Goal: Information Seeking & Learning: Find specific fact

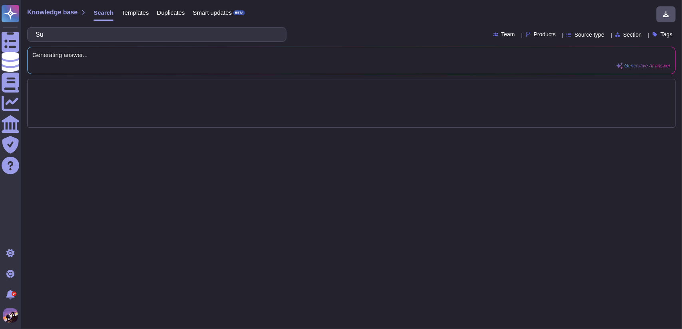
type input "S"
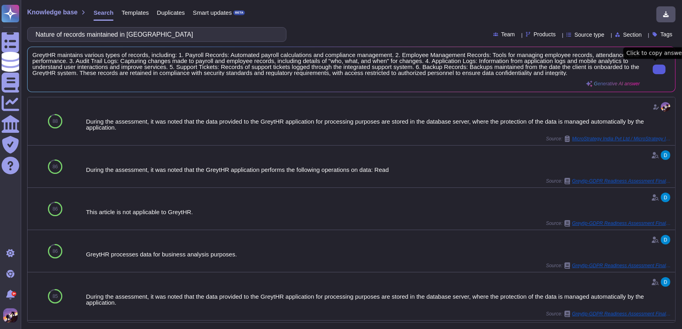
click at [652, 70] on button at bounding box center [658, 70] width 13 height 10
click at [160, 34] on input "Nature of records maintained in [GEOGRAPHIC_DATA]" at bounding box center [155, 35] width 246 height 14
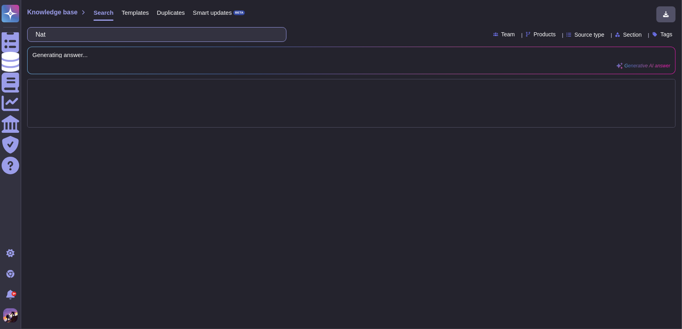
type input "Na"
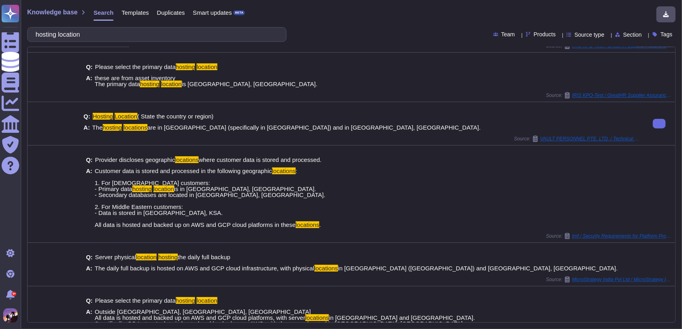
scroll to position [105, 0]
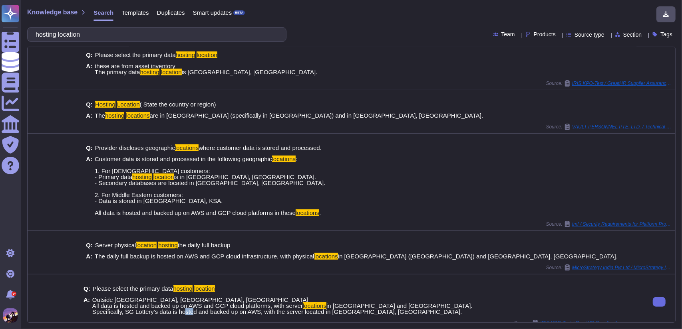
drag, startPoint x: 244, startPoint y: 304, endPoint x: 256, endPoint y: 304, distance: 11.6
click at [256, 304] on span "in [GEOGRAPHIC_DATA] and [GEOGRAPHIC_DATA]. Specifically, SG Lottery's data is …" at bounding box center [282, 309] width 380 height 13
copy span "AWS"
click at [163, 32] on input "hosting location" at bounding box center [155, 35] width 246 height 14
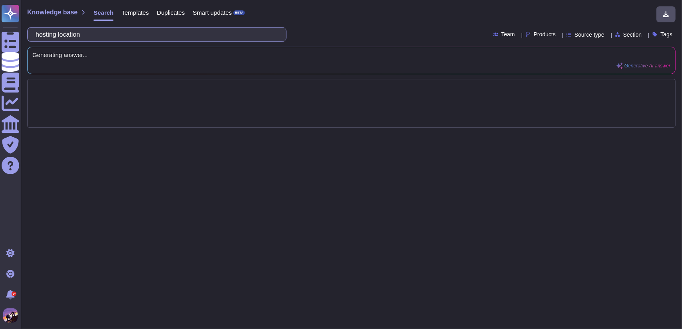
scroll to position [0, 0]
type input "ho"
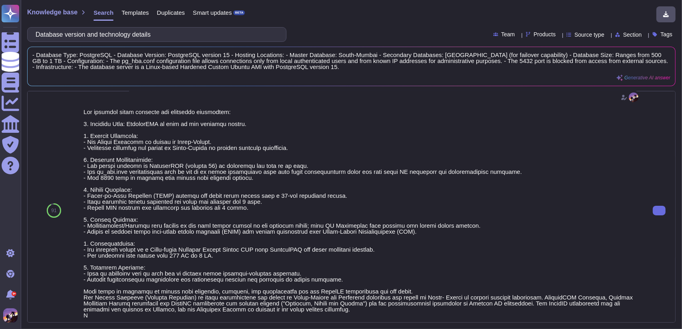
scroll to position [35, 0]
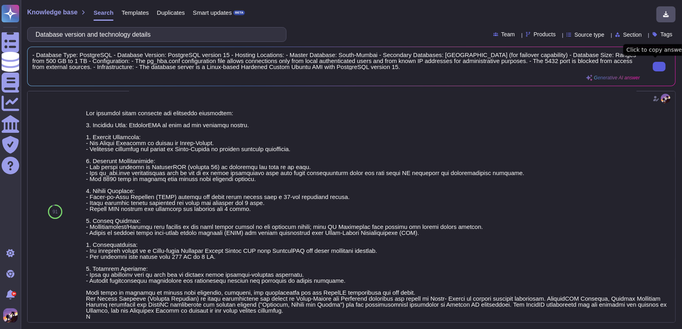
click at [159, 38] on input "Database version and technology details" at bounding box center [155, 35] width 246 height 14
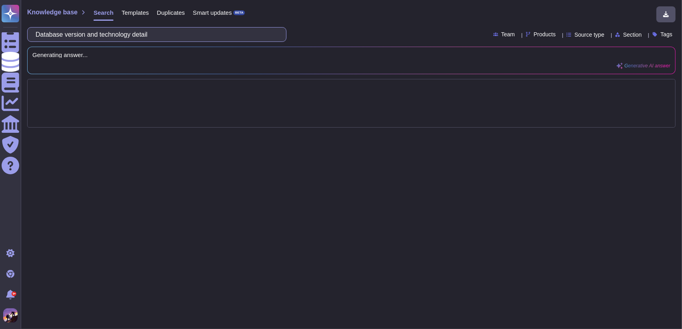
scroll to position [0, 0]
type input "Da"
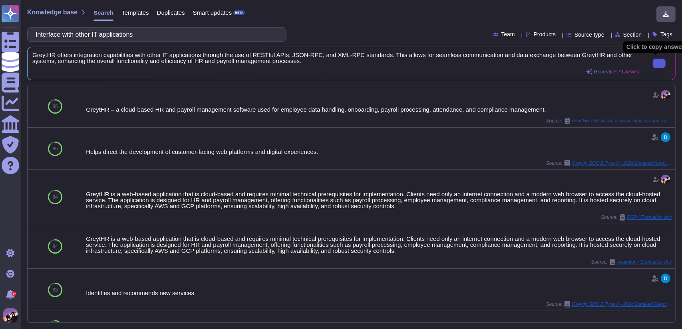
click at [652, 63] on button at bounding box center [658, 64] width 13 height 10
click at [219, 34] on input "Interface with other IT applications" at bounding box center [155, 35] width 246 height 14
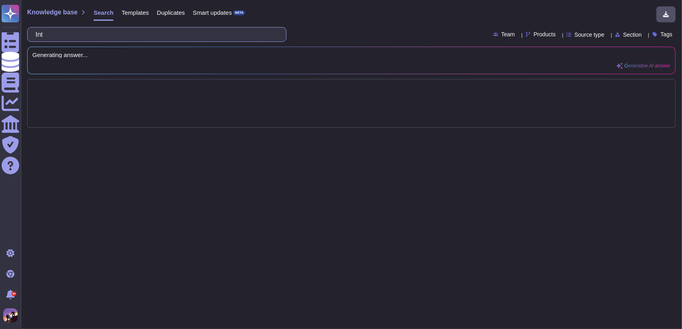
type input "In"
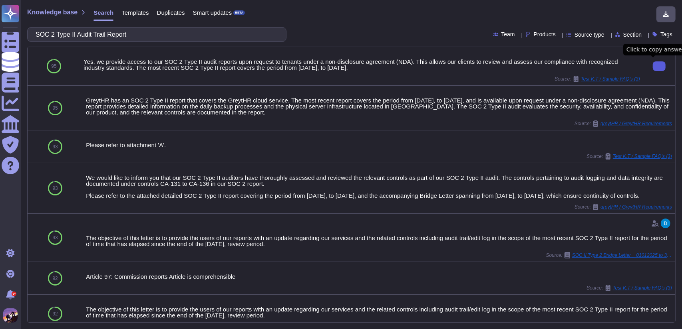
click at [652, 68] on button at bounding box center [658, 66] width 13 height 10
click at [243, 34] on input "SOC 2 Type II Audit Trail Report" at bounding box center [155, 35] width 246 height 14
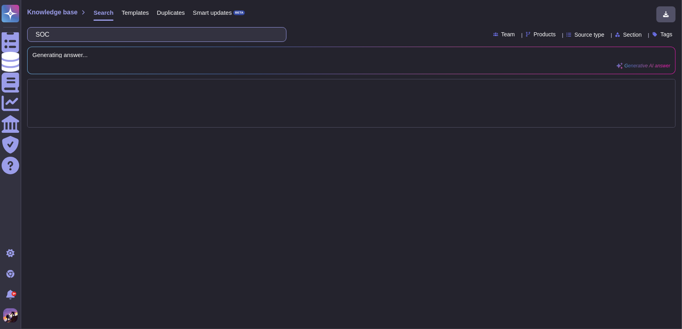
type input "SO"
type input "Wh"
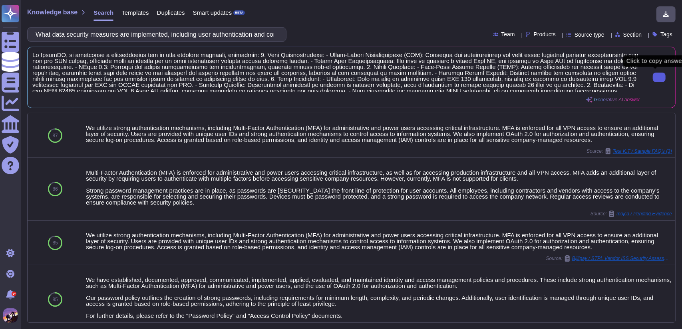
click at [654, 82] on button at bounding box center [658, 78] width 13 height 10
click at [271, 32] on input "What data security measures are implemented, including user authentication and …" at bounding box center [155, 35] width 246 height 14
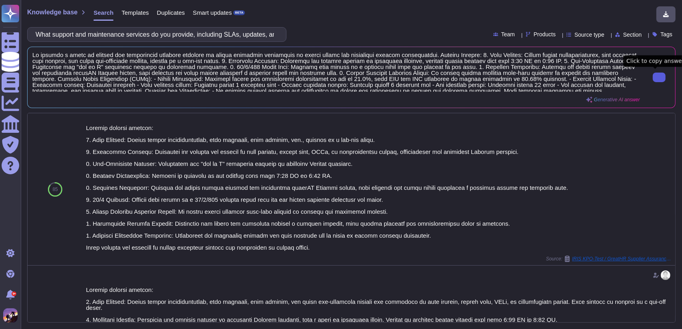
click at [652, 81] on button at bounding box center [658, 78] width 13 height 10
